Goal: Information Seeking & Learning: Learn about a topic

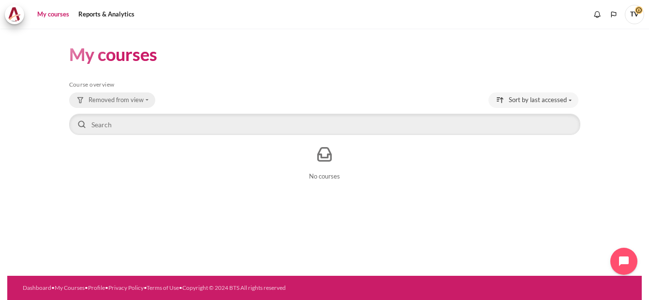
click at [145, 98] on button "Removed from view" at bounding box center [112, 99] width 86 height 15
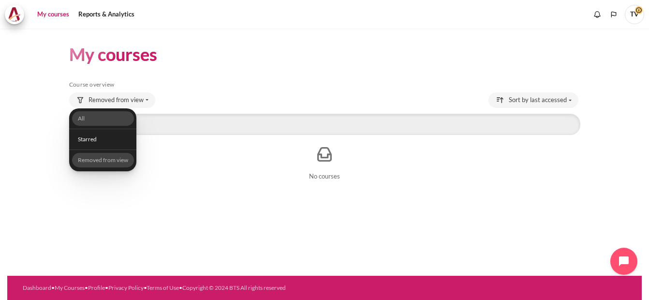
drag, startPoint x: 92, startPoint y: 119, endPoint x: 96, endPoint y: 115, distance: 5.1
click at [92, 119] on link "All" at bounding box center [103, 118] width 62 height 15
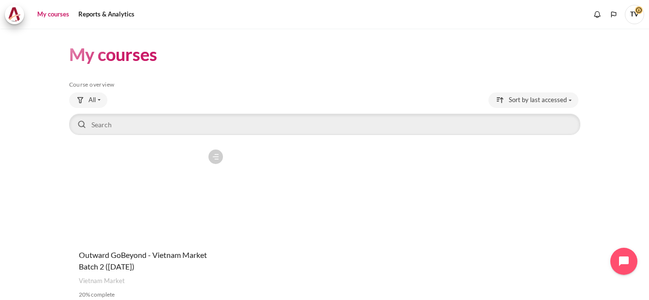
click at [195, 71] on div "My courses Skip Course overview Course overview All All Starred" at bounding box center [324, 179] width 511 height 301
click at [348, 182] on div "Course is starred Actions for course Outward GoBeyond - Vietnam Market Batch 2 …" at bounding box center [324, 229] width 511 height 168
click at [98, 100] on button "All" at bounding box center [88, 99] width 38 height 15
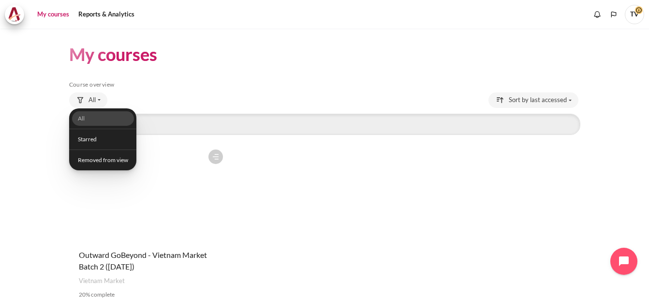
click at [240, 77] on div "My courses Skip Course overview Course overview All All Starred" at bounding box center [324, 179] width 511 height 301
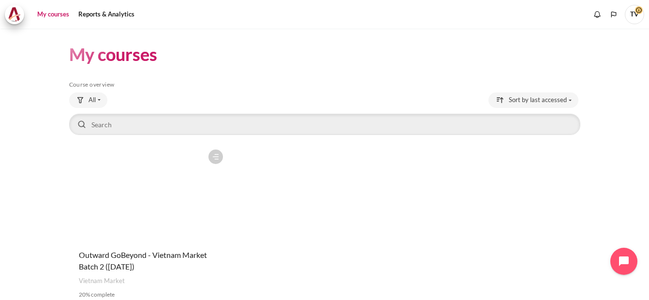
click at [55, 14] on link "My courses" at bounding box center [53, 14] width 39 height 19
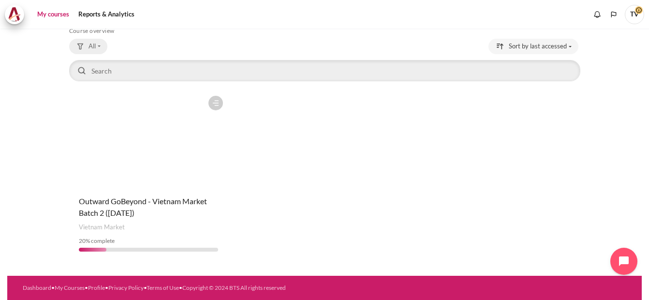
click at [99, 48] on button "All" at bounding box center [88, 46] width 38 height 15
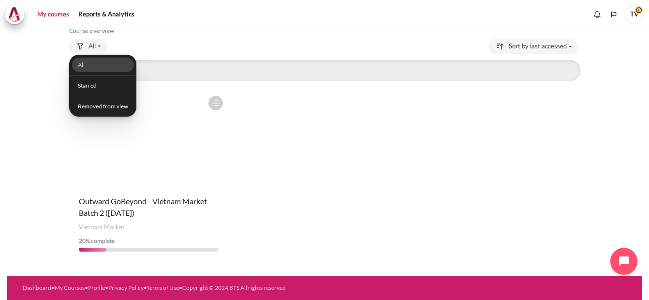
click at [289, 141] on div "Course is starred Actions for course Outward GoBeyond - Vietnam Market Batch 2 …" at bounding box center [324, 175] width 511 height 168
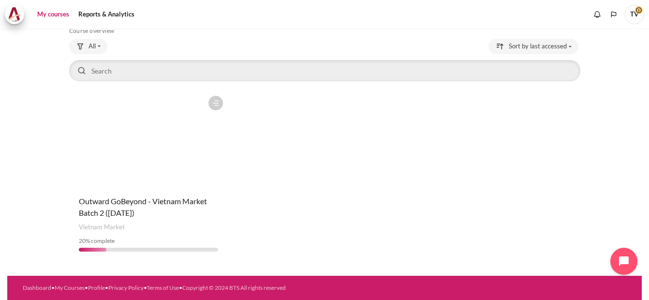
click at [55, 18] on link "My courses" at bounding box center [53, 14] width 39 height 19
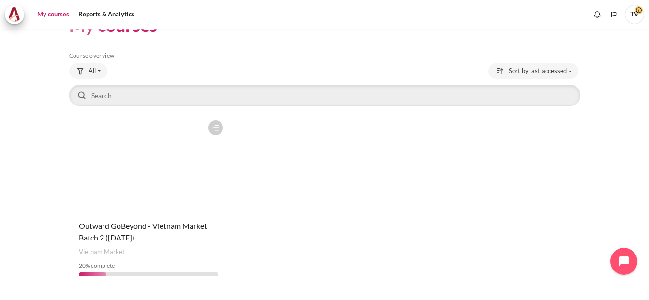
scroll to position [54, 0]
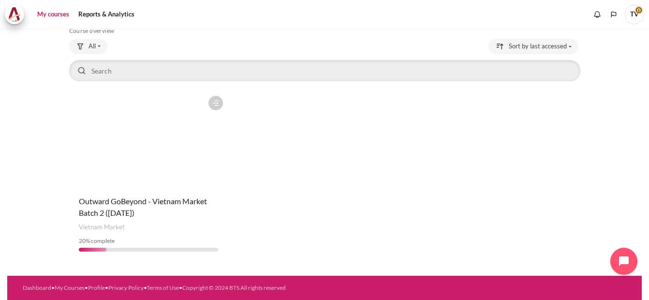
click at [155, 174] on figure "Content" at bounding box center [148, 139] width 159 height 97
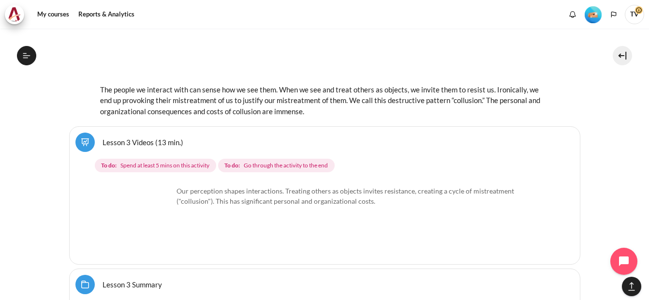
scroll to position [2177, 0]
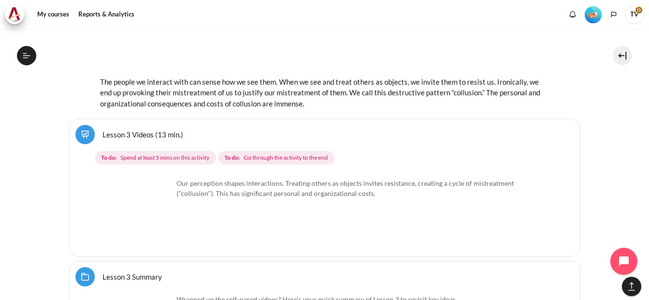
click at [162, 133] on link "Lesson 3 Videos (13 min.)" at bounding box center [143, 134] width 81 height 9
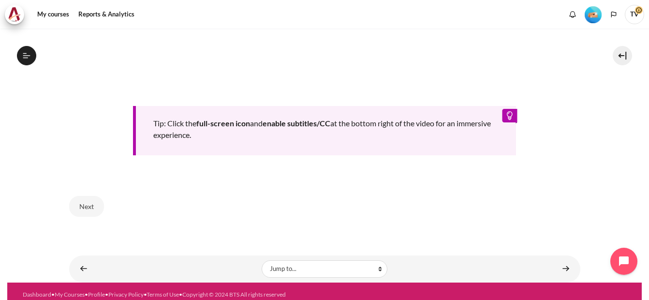
scroll to position [501, 0]
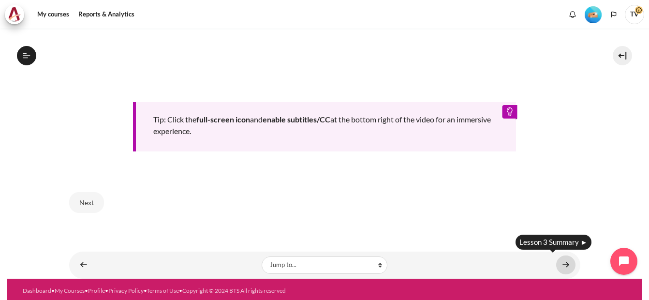
click at [563, 263] on link "Content" at bounding box center [565, 264] width 19 height 19
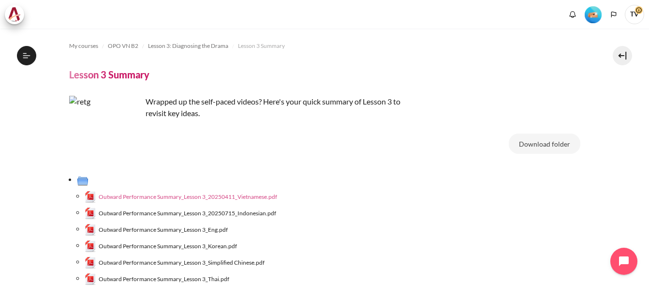
click at [151, 198] on span "Outward Performance Summary_Lesson 3_20250411_Vietnamese.pdf" at bounding box center [188, 197] width 179 height 9
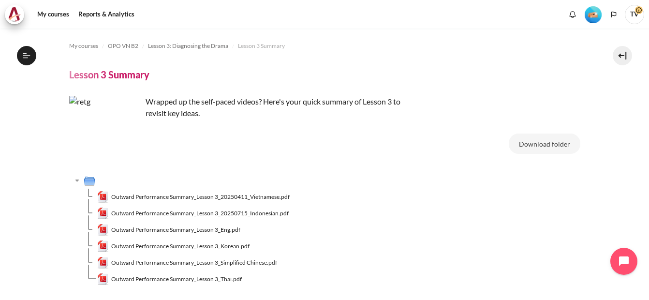
scroll to position [241, 0]
click at [224, 232] on span "Outward Performance Summary_Lesson 3_Eng.pdf" at bounding box center [175, 229] width 129 height 9
click at [355, 227] on td "Outward Performance Summary_Lesson 3_Eng.pdf" at bounding box center [338, 230] width 483 height 16
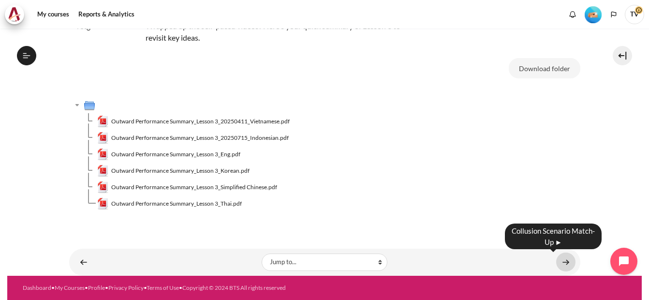
click at [560, 260] on link "Content" at bounding box center [565, 262] width 19 height 19
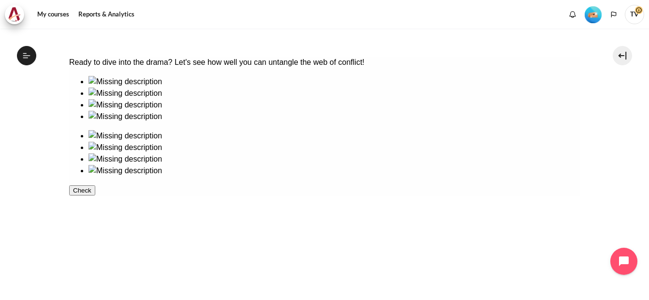
scroll to position [194, 0]
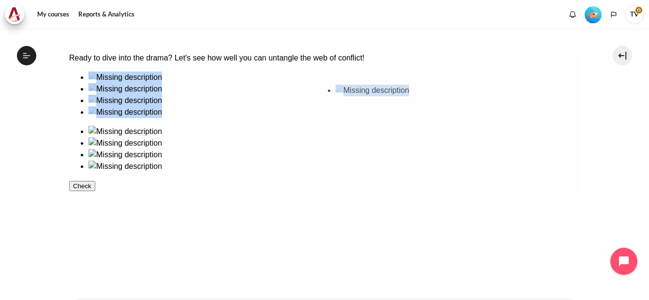
drag, startPoint x: 258, startPoint y: 130, endPoint x: 388, endPoint y: 127, distance: 129.2
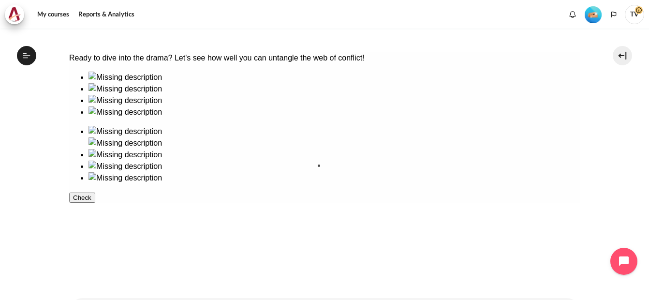
drag, startPoint x: 162, startPoint y: 131, endPoint x: 346, endPoint y: 203, distance: 197.5
drag, startPoint x: 119, startPoint y: 120, endPoint x: 436, endPoint y: 121, distance: 317.4
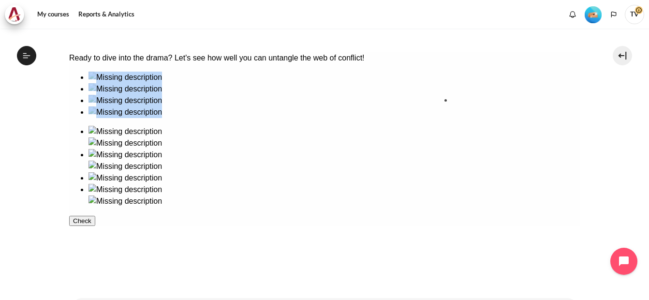
drag, startPoint x: 96, startPoint y: 194, endPoint x: 471, endPoint y: 135, distance: 379.9
click at [95, 238] on button "Check" at bounding box center [82, 232] width 26 height 10
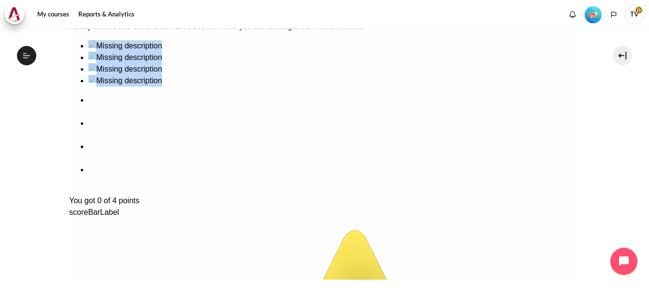
scroll to position [273, 0]
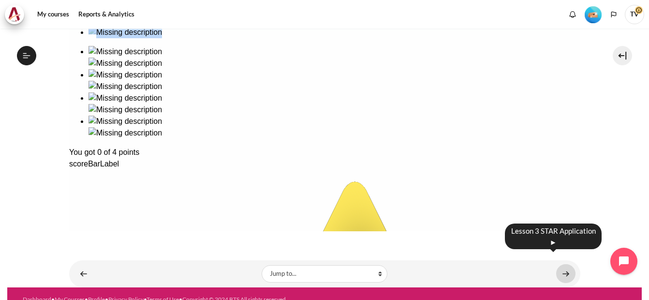
click at [563, 264] on link "Content" at bounding box center [565, 273] width 19 height 19
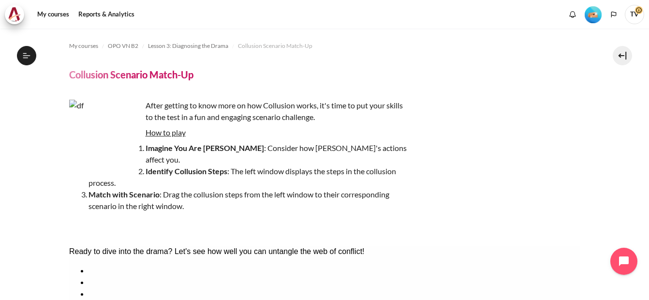
scroll to position [254, 0]
click at [499, 144] on div "After getting to know more on how Collusion works, it's time to put your skills…" at bounding box center [324, 166] width 511 height 132
click at [502, 139] on div "After getting to know more on how Collusion works, it's time to put your skills…" at bounding box center [324, 166] width 511 height 132
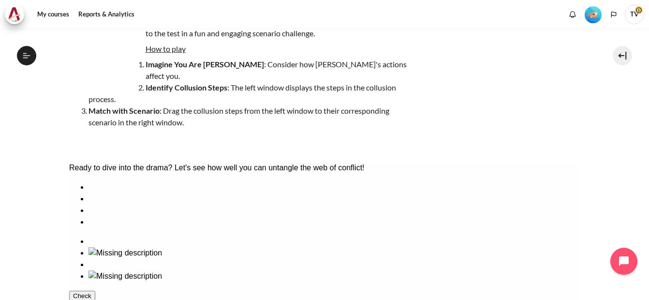
scroll to position [145, 0]
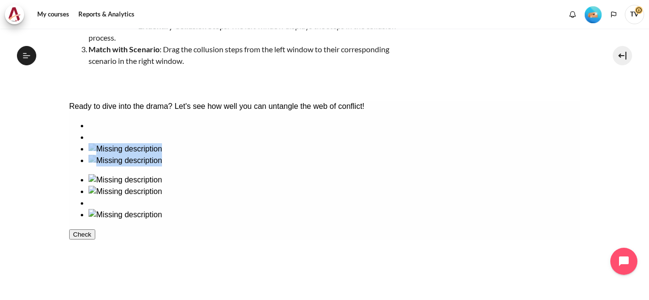
drag, startPoint x: 494, startPoint y: 176, endPoint x: 102, endPoint y: 166, distance: 392.0
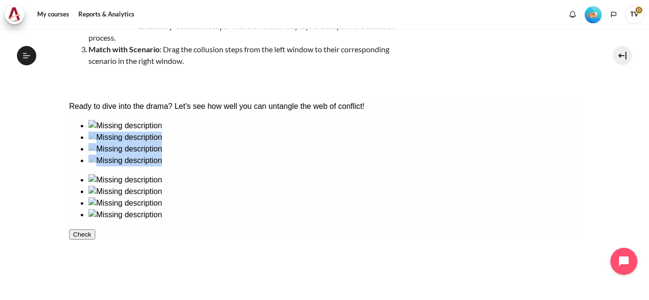
click at [102, 166] on div at bounding box center [324, 170] width 511 height 101
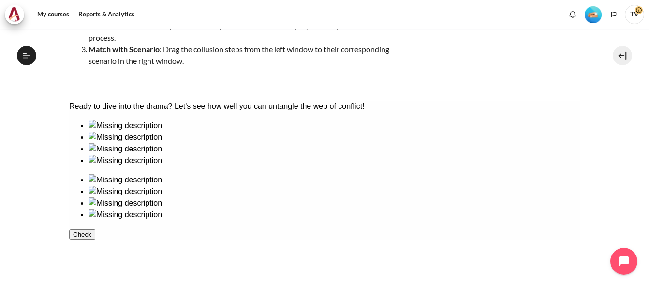
click at [174, 166] on ul at bounding box center [324, 143] width 511 height 46
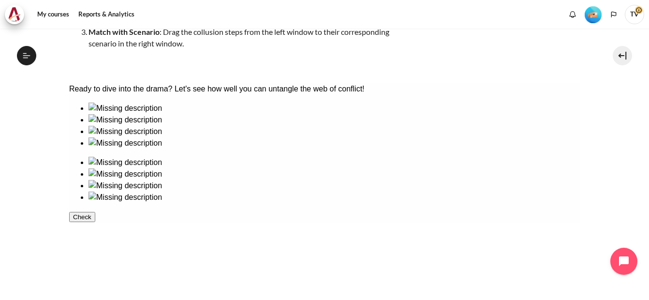
scroll to position [231, 0]
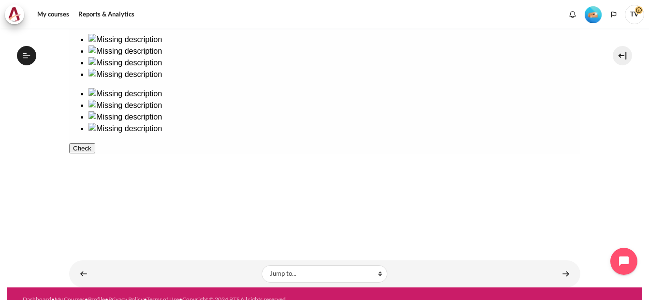
click at [95, 153] on button "Check" at bounding box center [82, 148] width 26 height 10
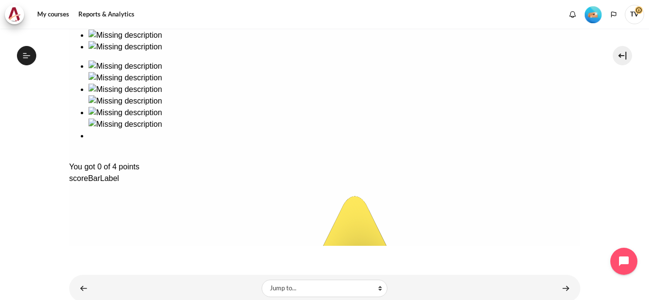
scroll to position [273, 0]
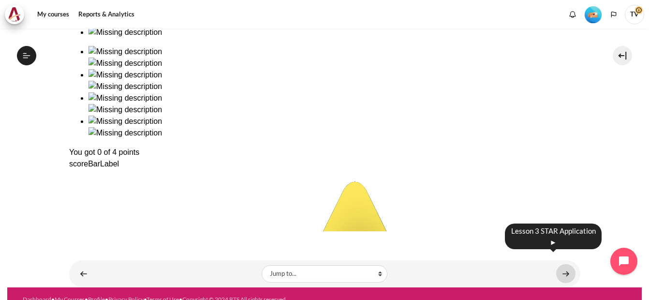
click at [561, 264] on link "Content" at bounding box center [565, 273] width 19 height 19
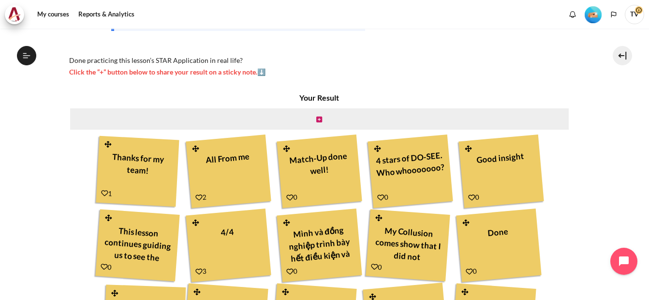
scroll to position [266, 0]
click at [316, 119] on icon "Content" at bounding box center [319, 119] width 6 height 7
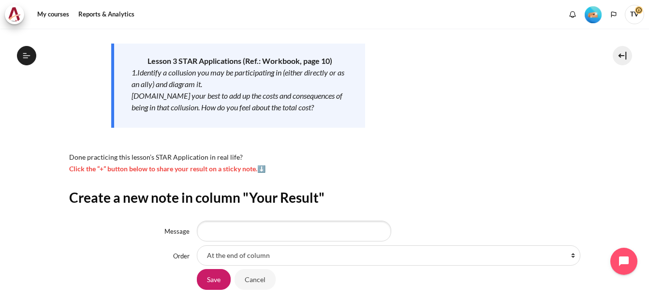
scroll to position [217, 0]
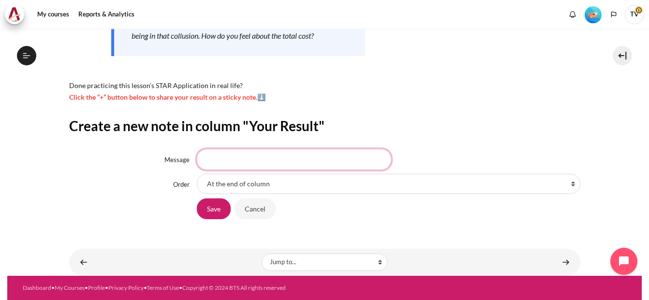
click at [350, 164] on input "Message" at bounding box center [294, 159] width 195 height 20
type input "Thank you team"
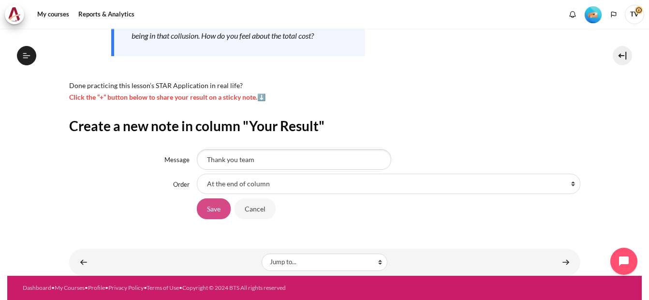
click at [212, 208] on input "Save" at bounding box center [214, 208] width 34 height 20
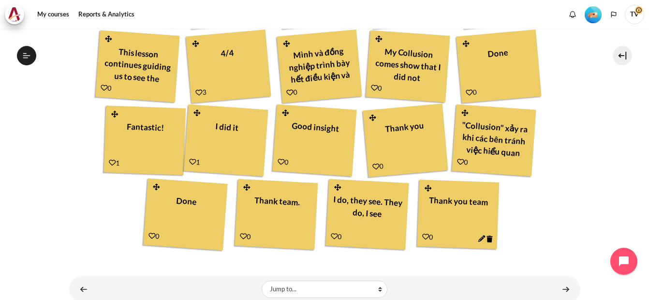
scroll to position [448, 0]
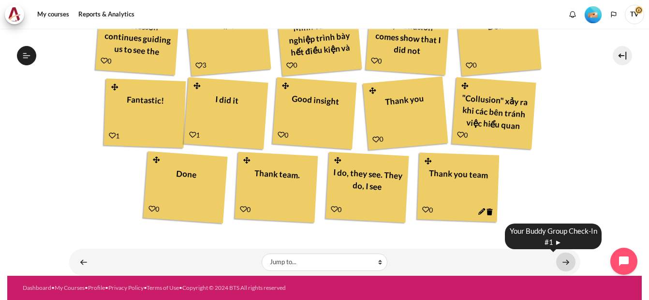
click at [558, 263] on link "Content" at bounding box center [565, 262] width 19 height 19
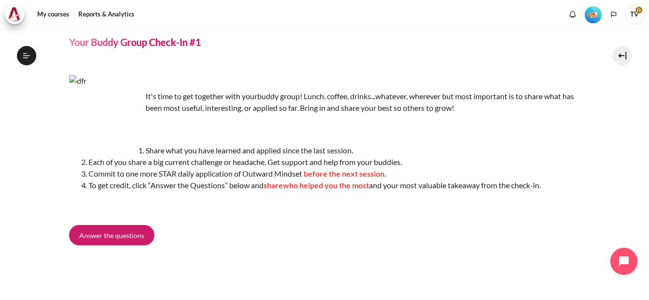
scroll to position [84, 0]
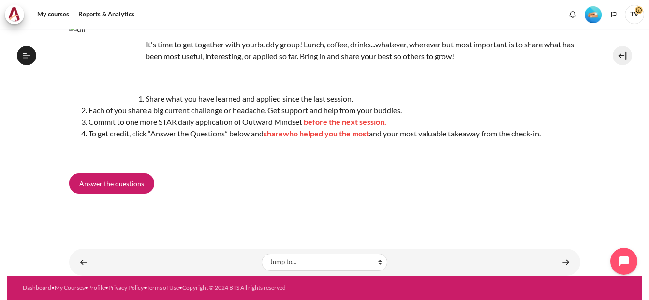
click at [271, 198] on div "It's time to get together with your buddy group! Lunch, coffee, drinks...whatev…" at bounding box center [324, 116] width 511 height 208
click at [117, 185] on span "Answer the questions" at bounding box center [111, 184] width 65 height 10
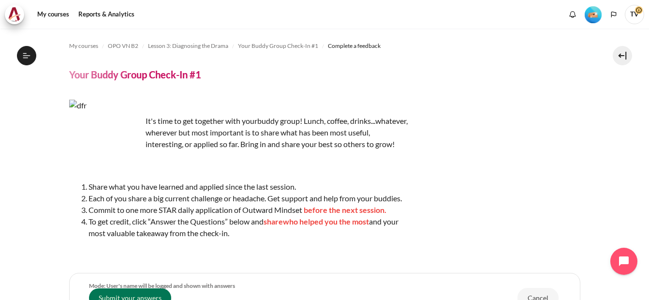
click at [472, 127] on div "It's time to get together with your buddy group! Lunch, coffee, drinks...whatev…" at bounding box center [324, 179] width 511 height 159
